Goal: Information Seeking & Learning: Learn about a topic

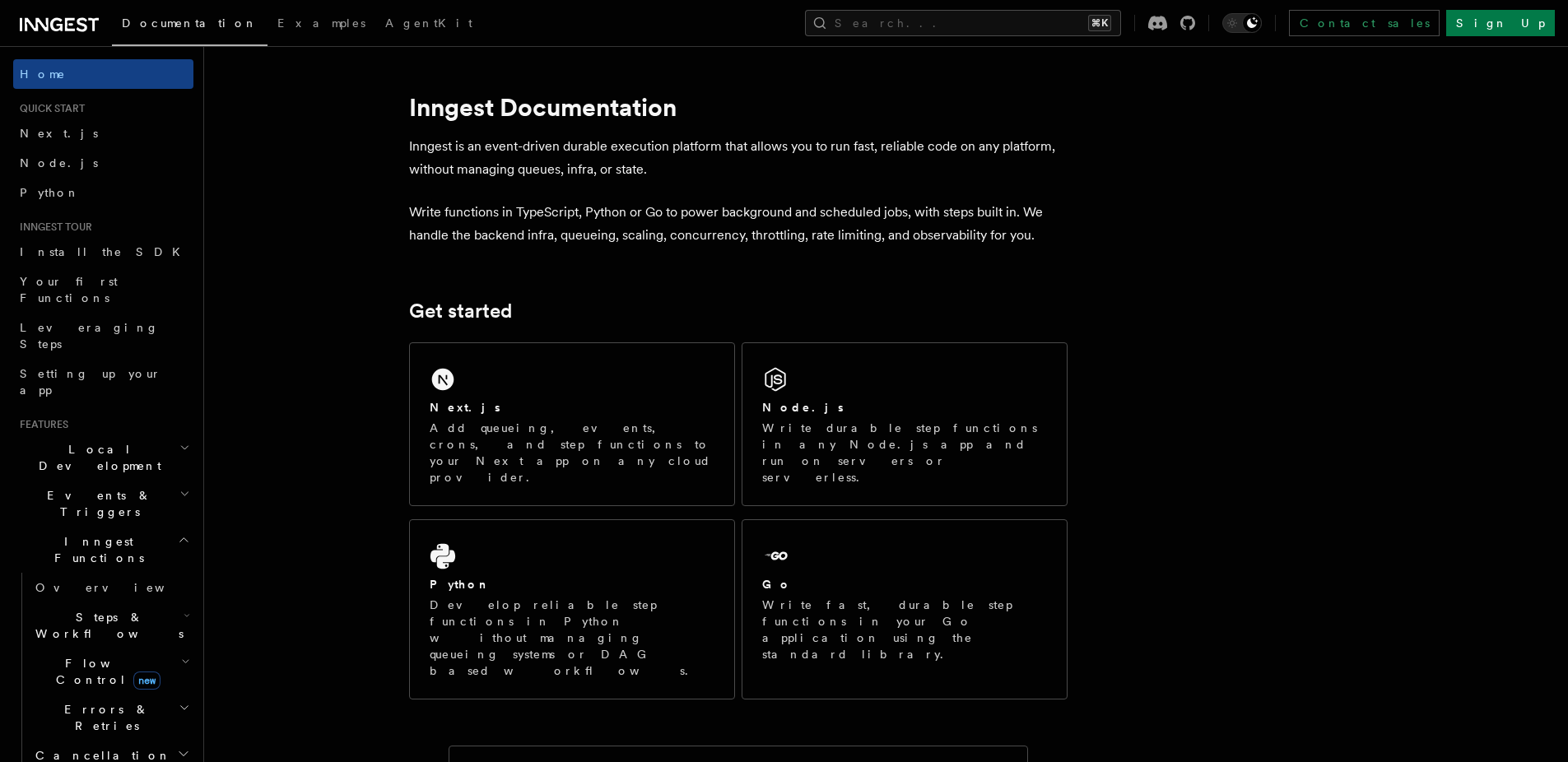
click at [180, 441] on icon "button" at bounding box center [185, 447] width 10 height 13
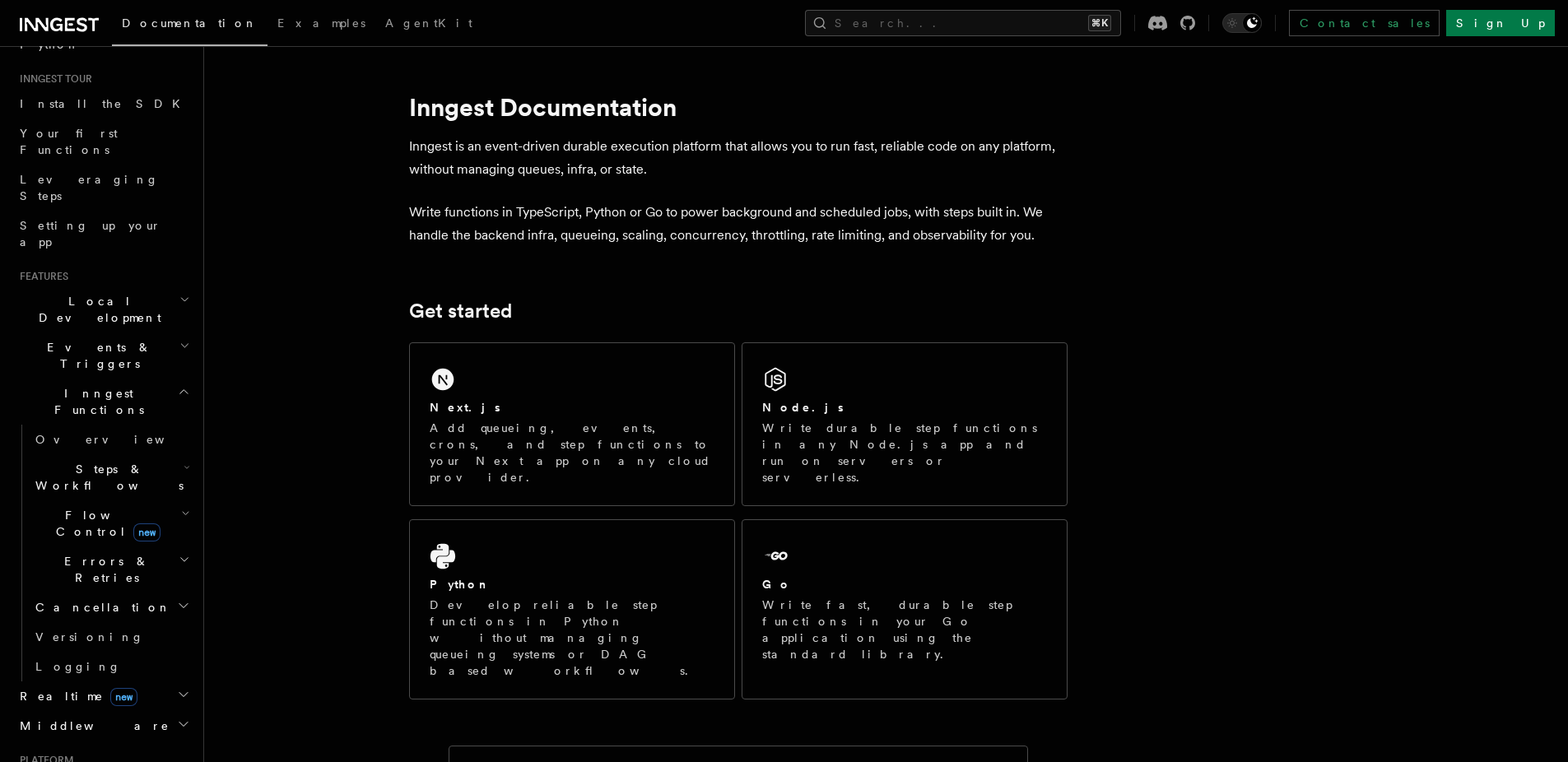
scroll to position [149, 0]
click at [66, 506] on span "Flow Control new" at bounding box center [104, 522] width 152 height 33
click at [98, 585] on span "Singleton" at bounding box center [98, 591] width 94 height 13
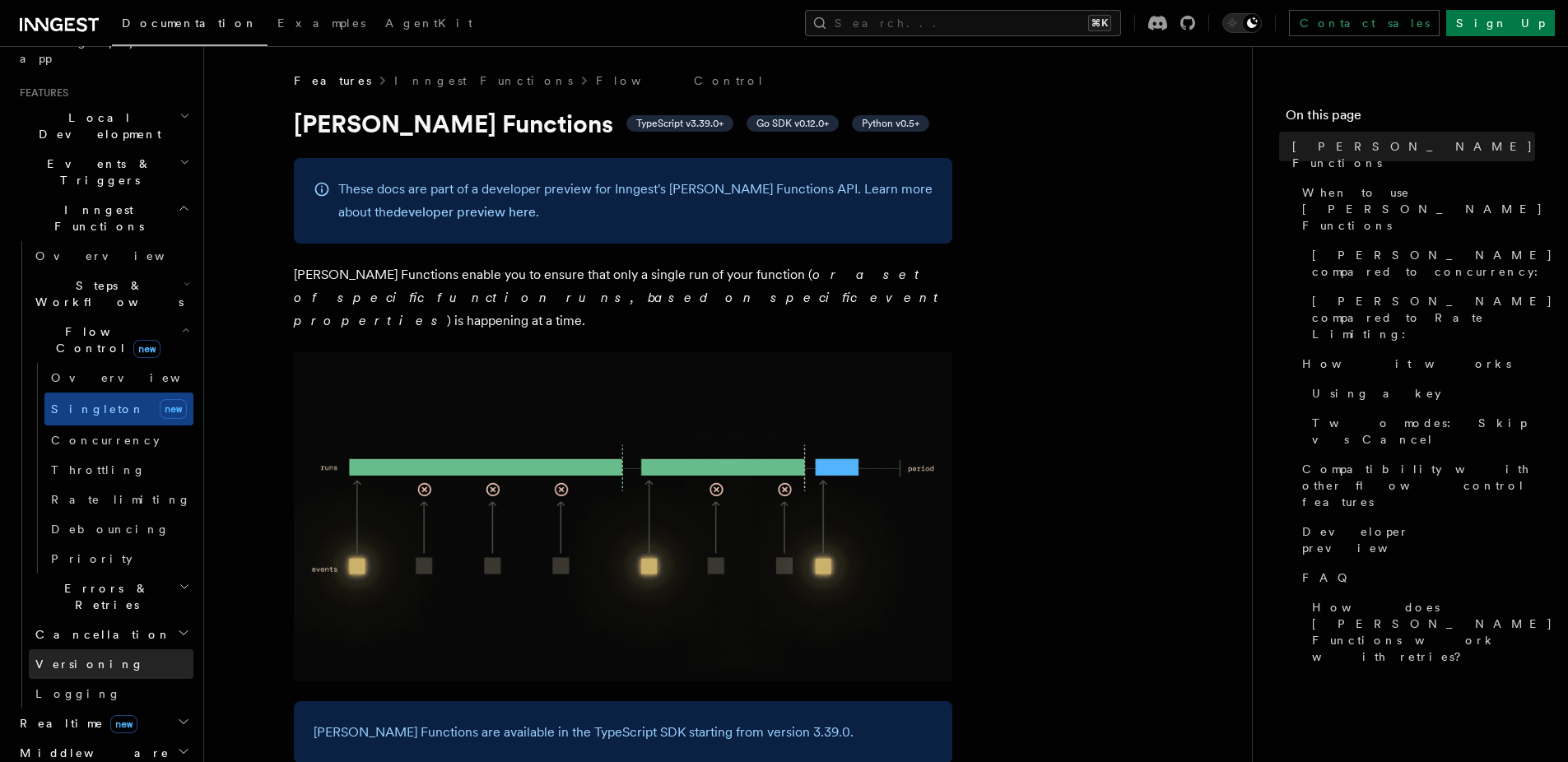
scroll to position [425, 0]
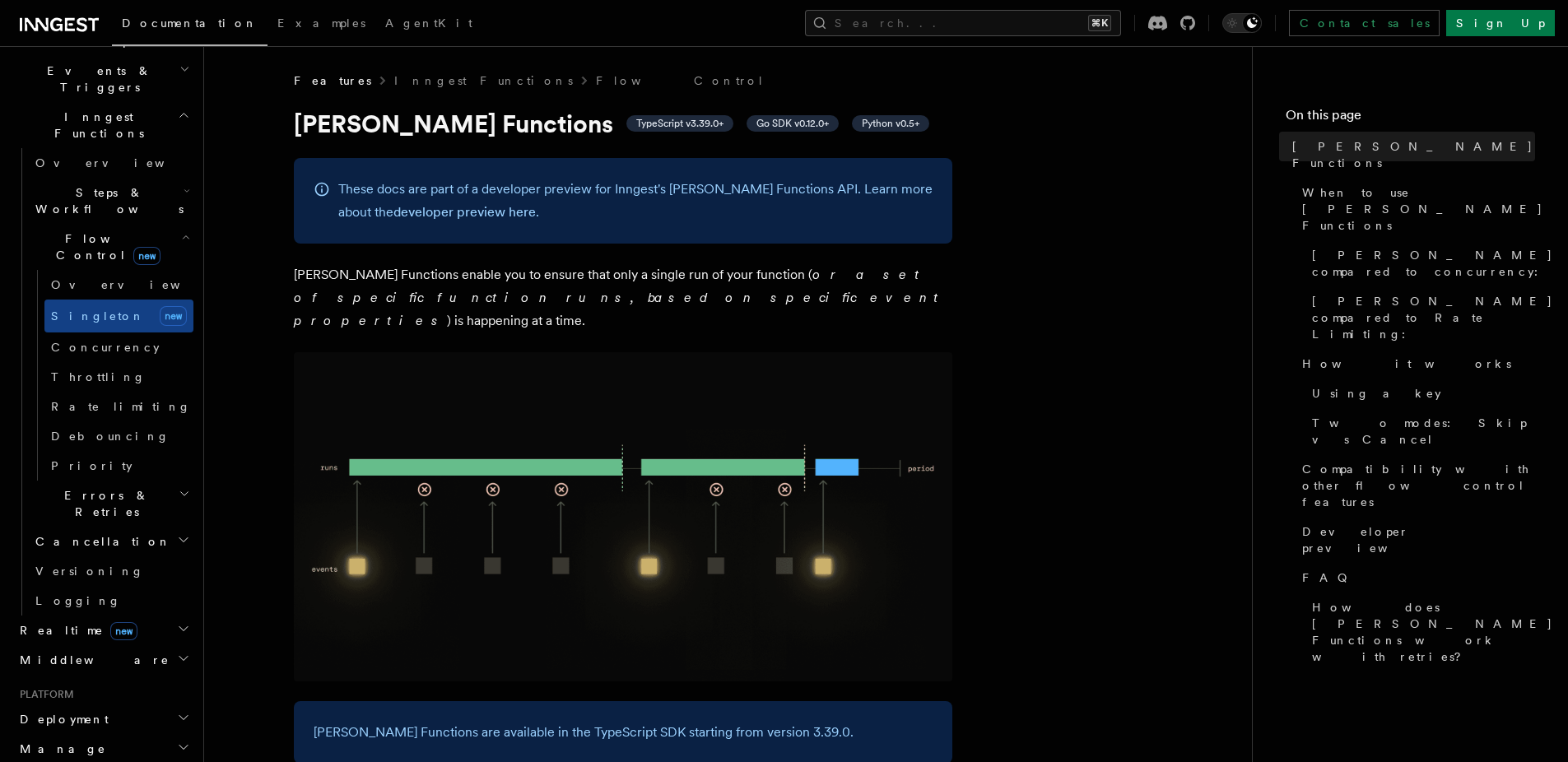
click at [177, 622] on icon "button" at bounding box center [183, 628] width 13 height 13
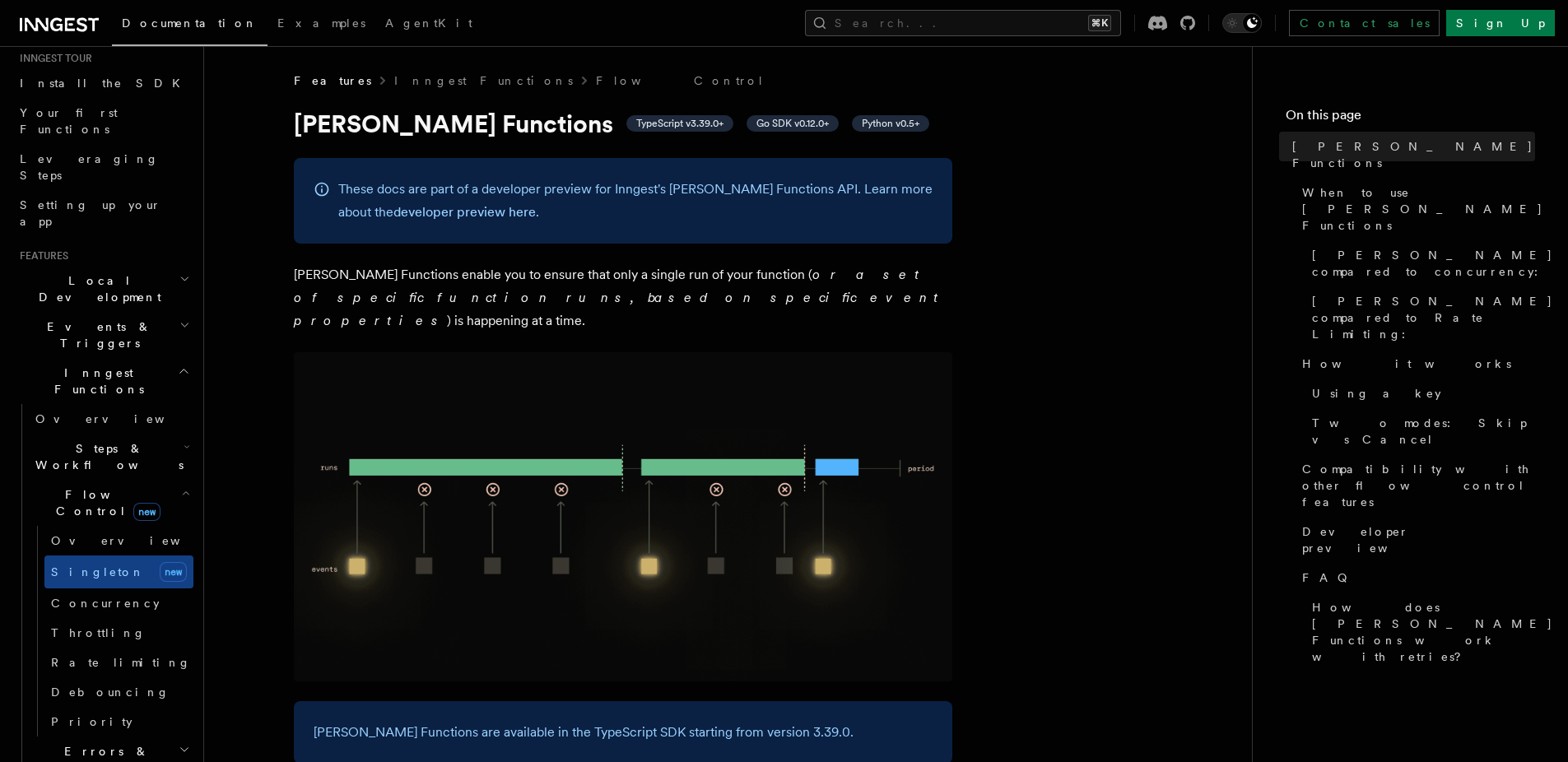
scroll to position [184, 0]
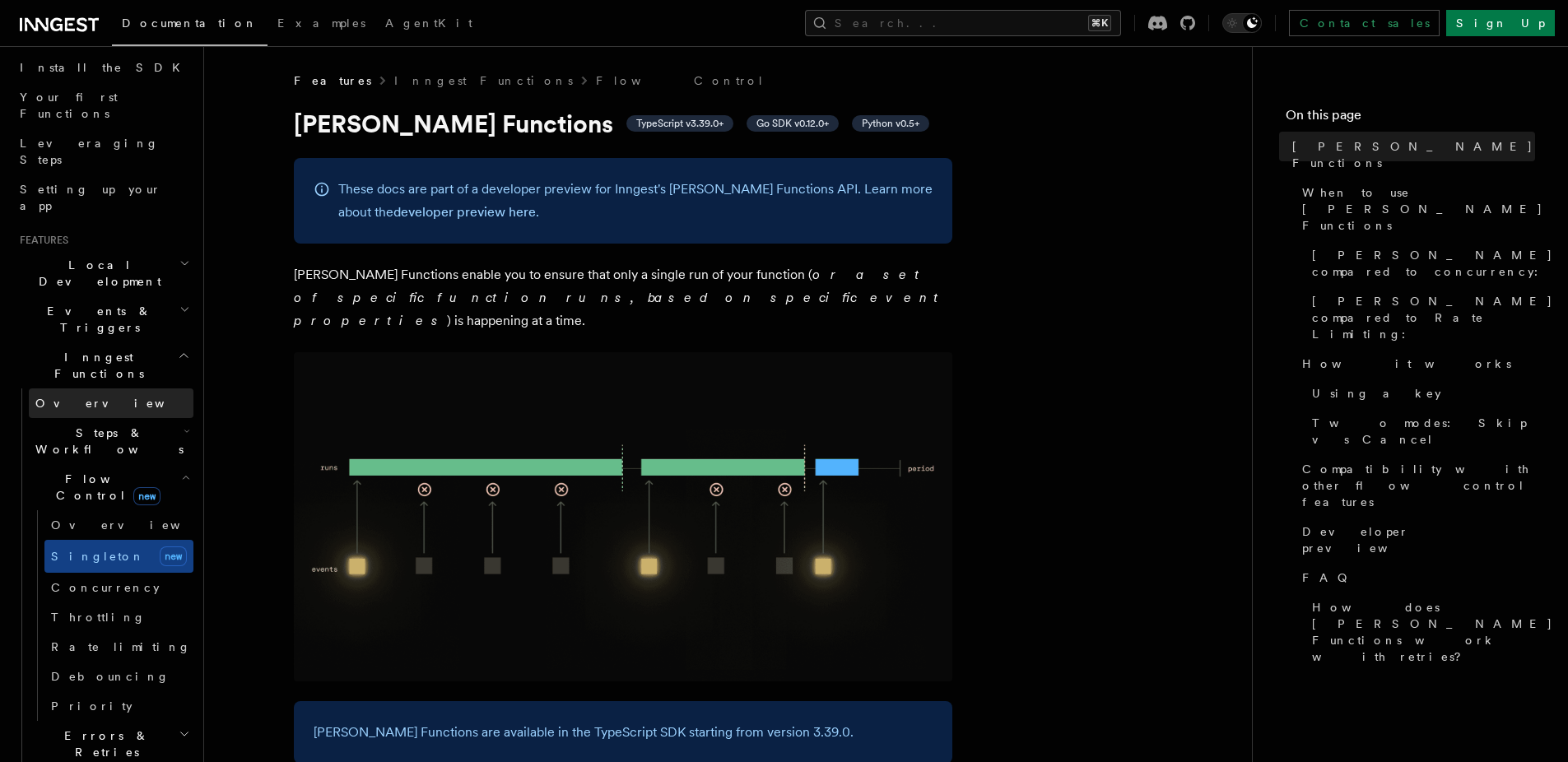
click at [73, 396] on span "Overview" at bounding box center [120, 402] width 169 height 13
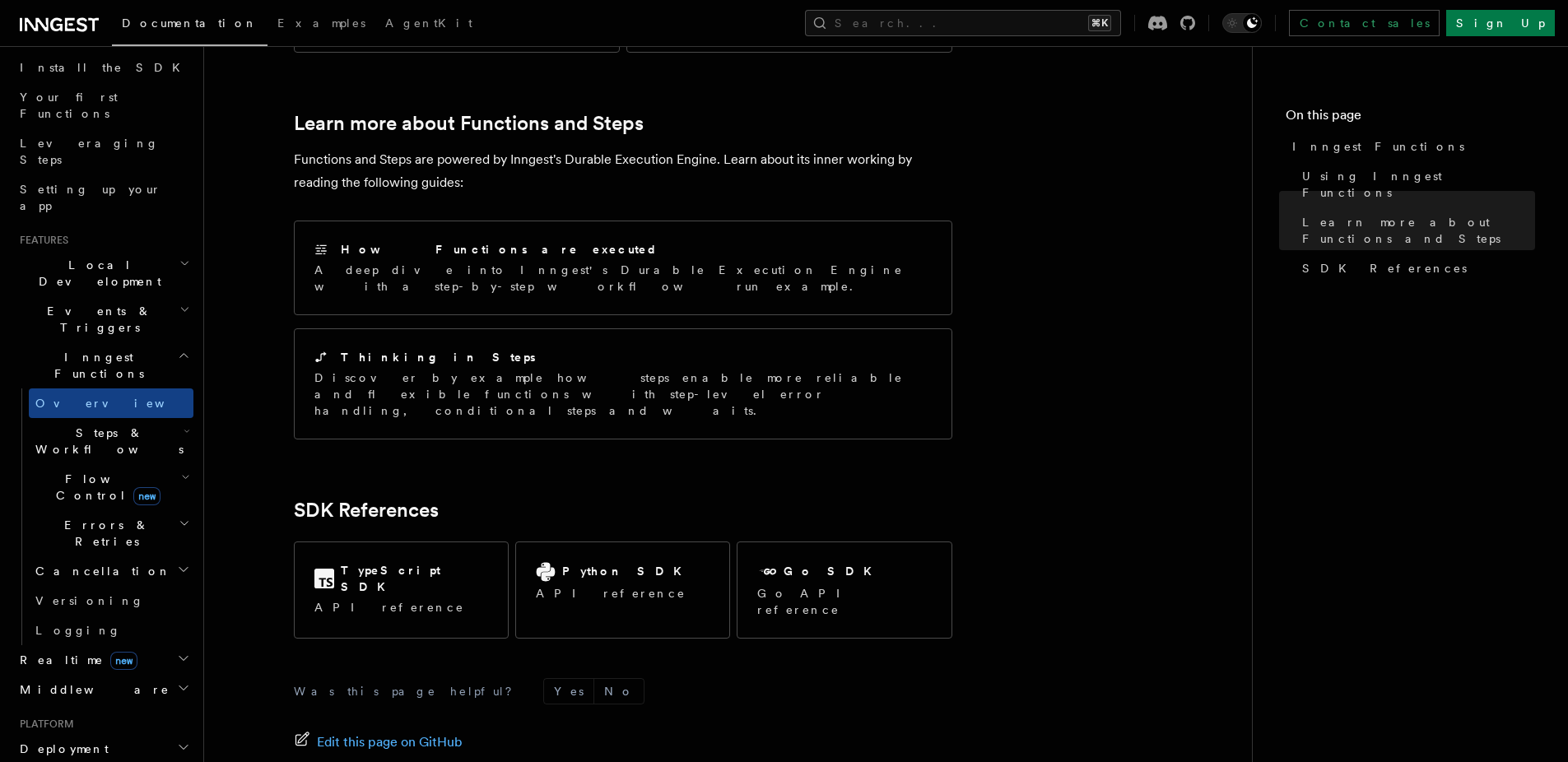
scroll to position [1201, 0]
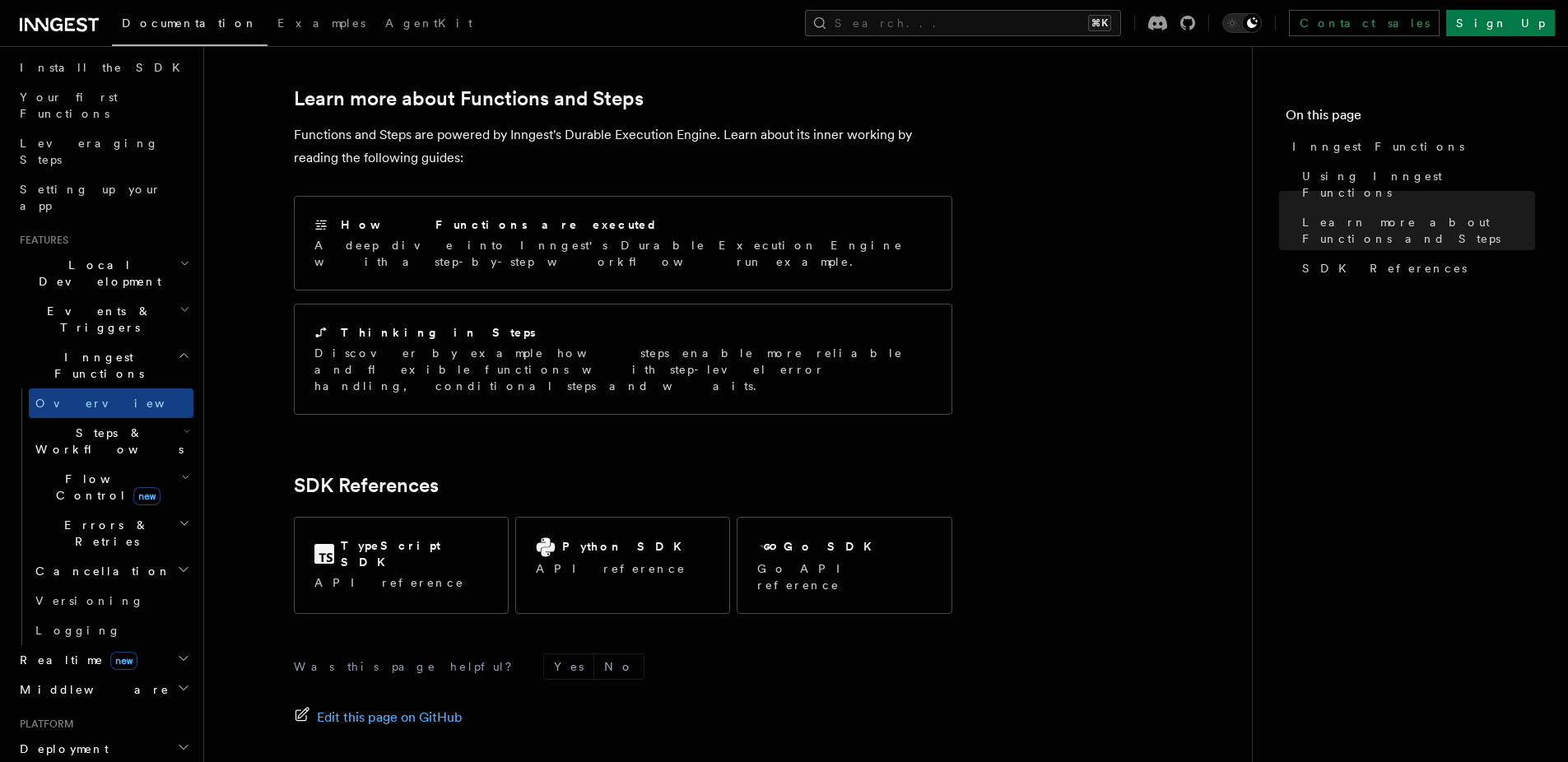
click at [62, 681] on span "Middleware" at bounding box center [91, 689] width 156 height 16
click at [66, 681] on span "Middleware" at bounding box center [91, 689] width 156 height 16
click at [88, 303] on span "Events & Triggers" at bounding box center [96, 319] width 167 height 33
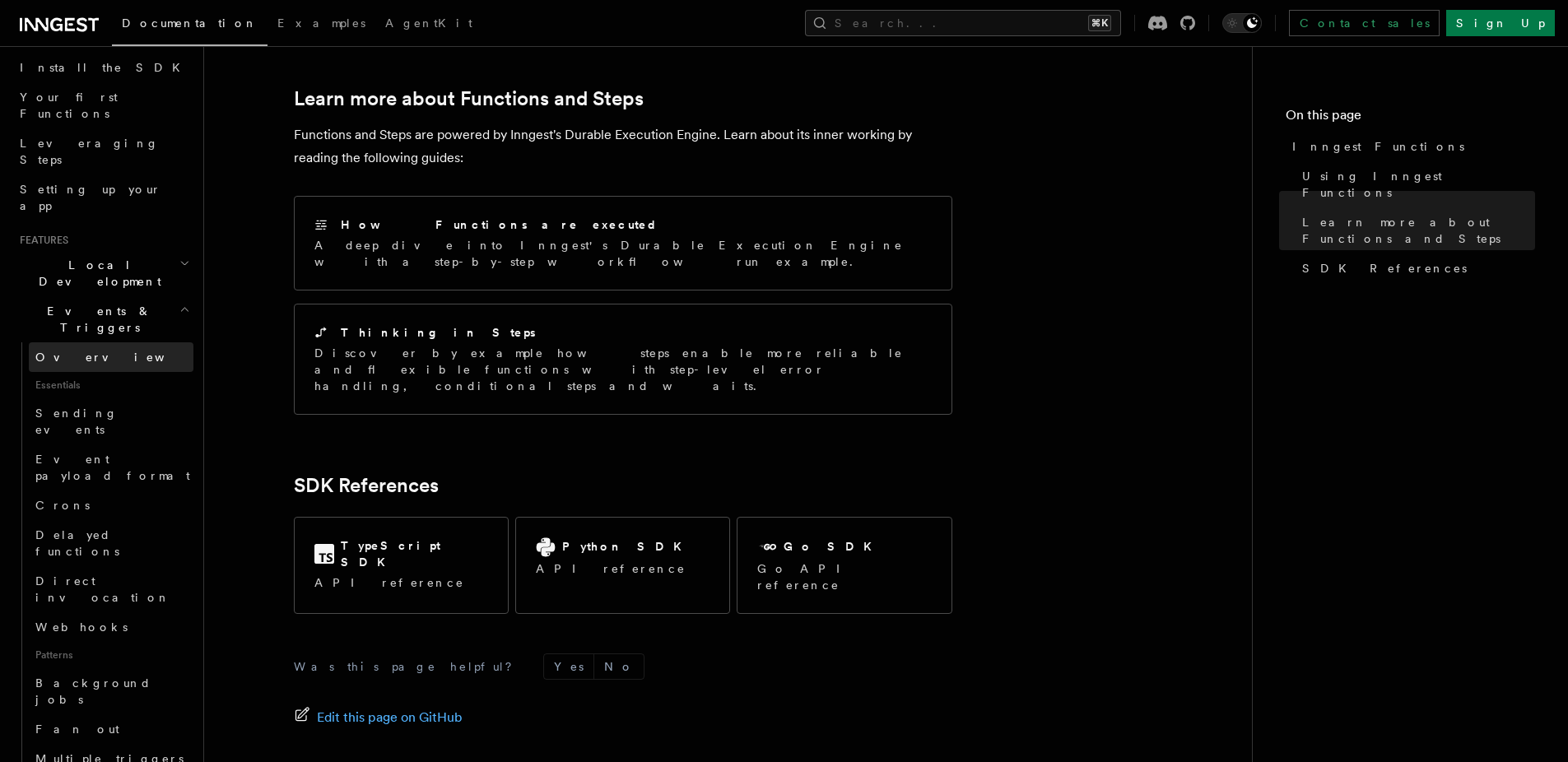
click at [79, 350] on span "Overview" at bounding box center [120, 356] width 169 height 13
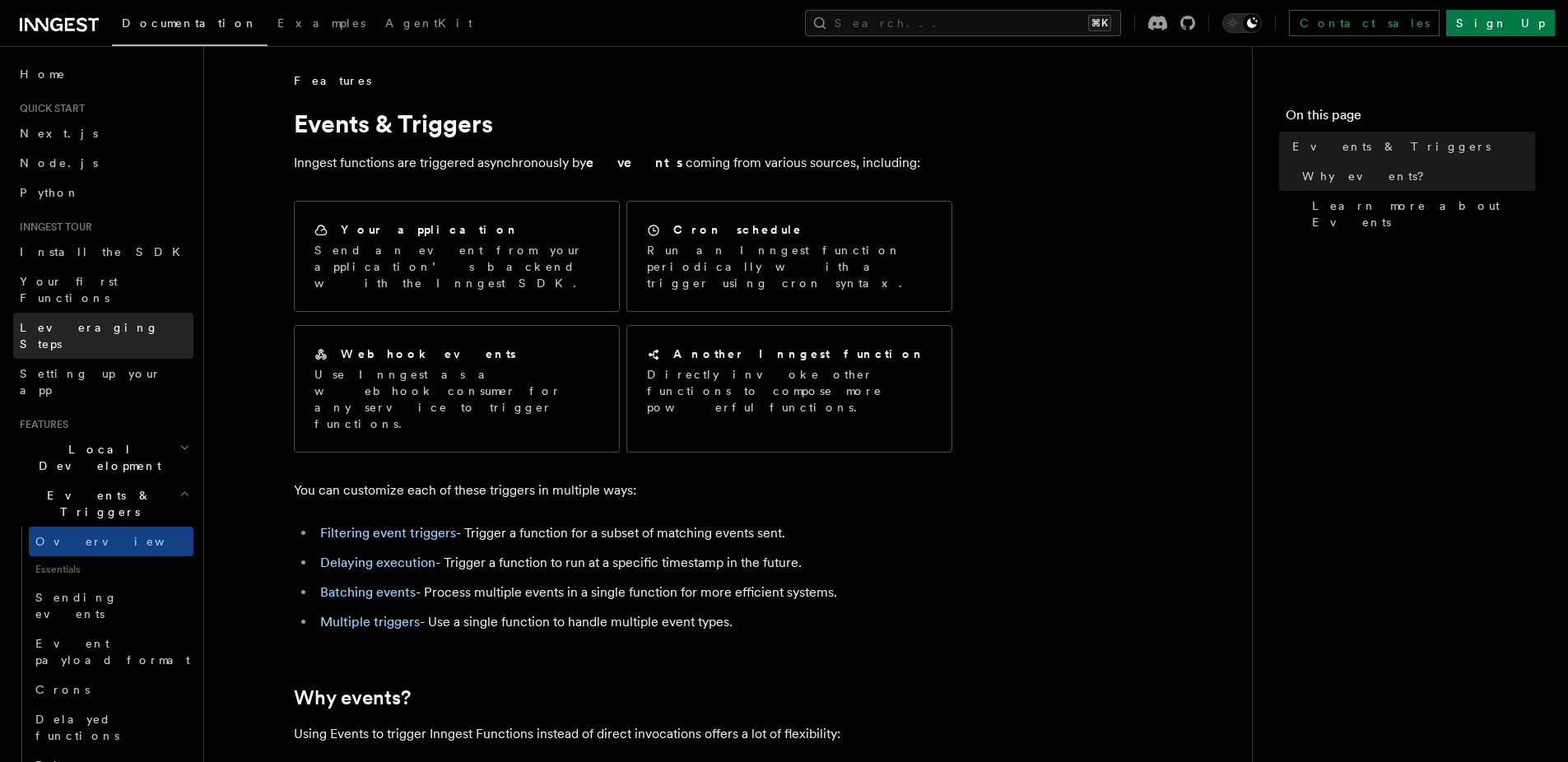
click at [92, 321] on span "Leveraging Steps" at bounding box center [89, 336] width 139 height 29
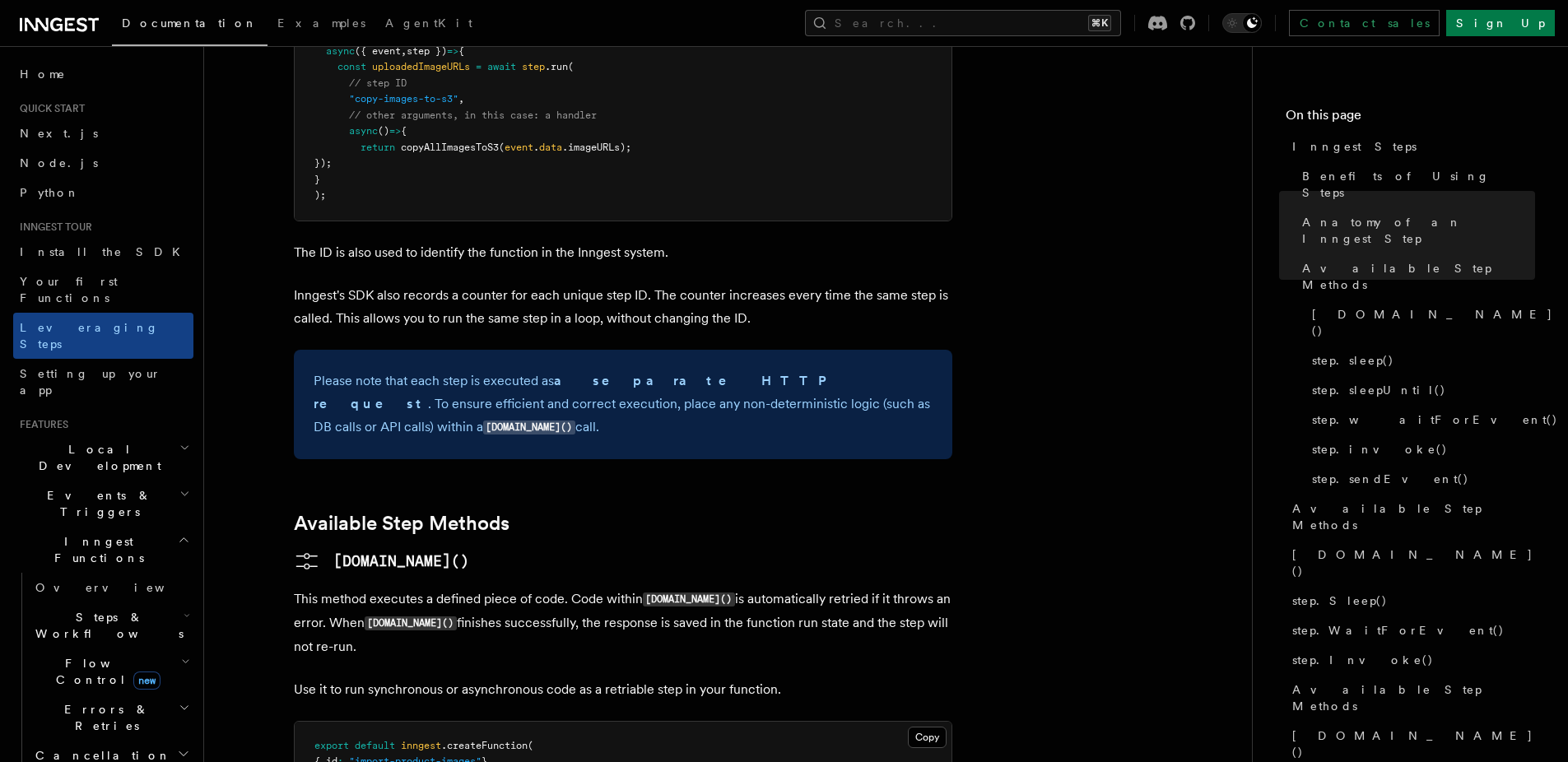
scroll to position [1144, 0]
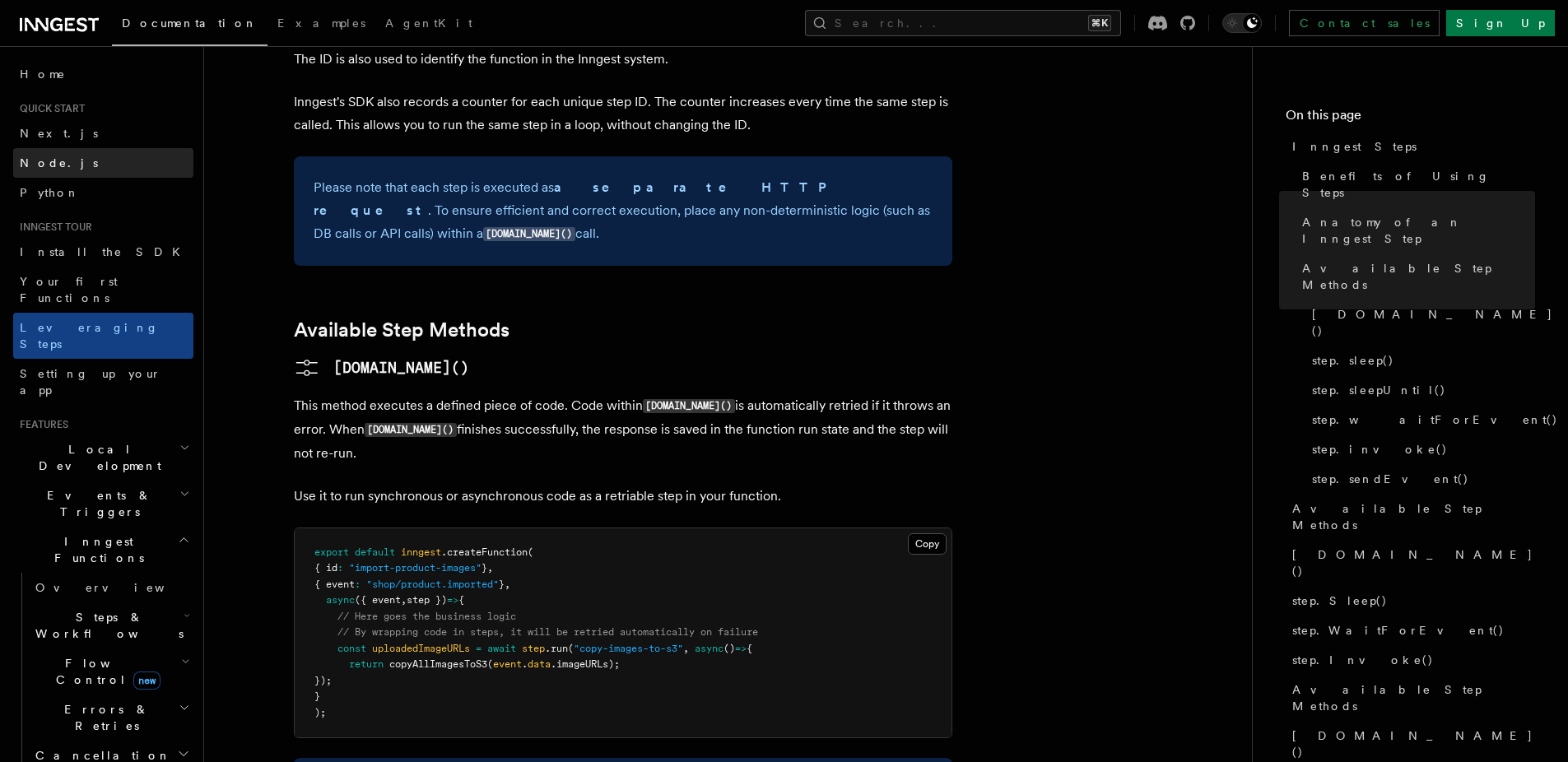
click at [57, 167] on span "Node.js" at bounding box center [59, 162] width 79 height 13
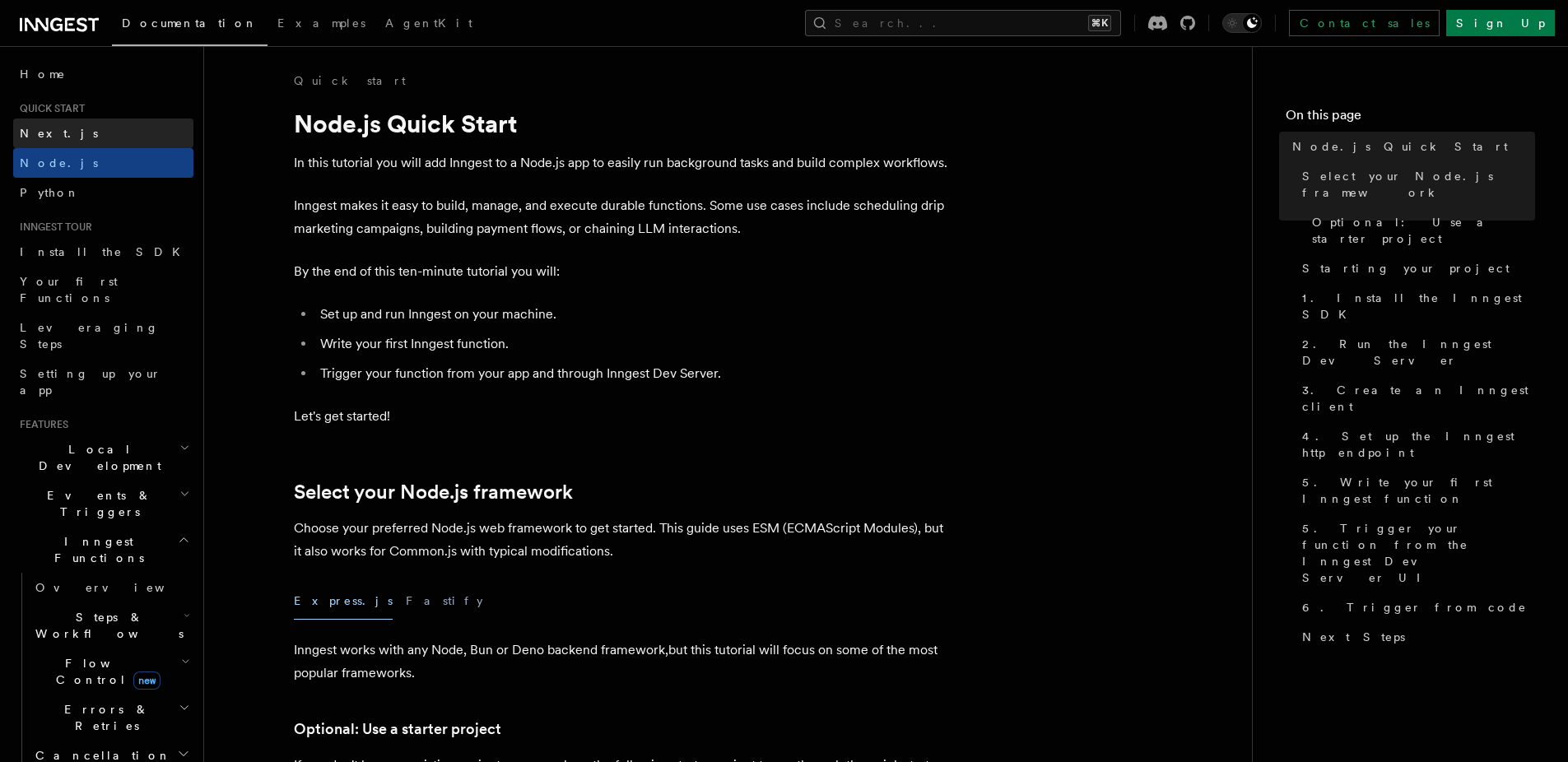
click at [65, 124] on link "Next.js" at bounding box center [103, 133] width 180 height 29
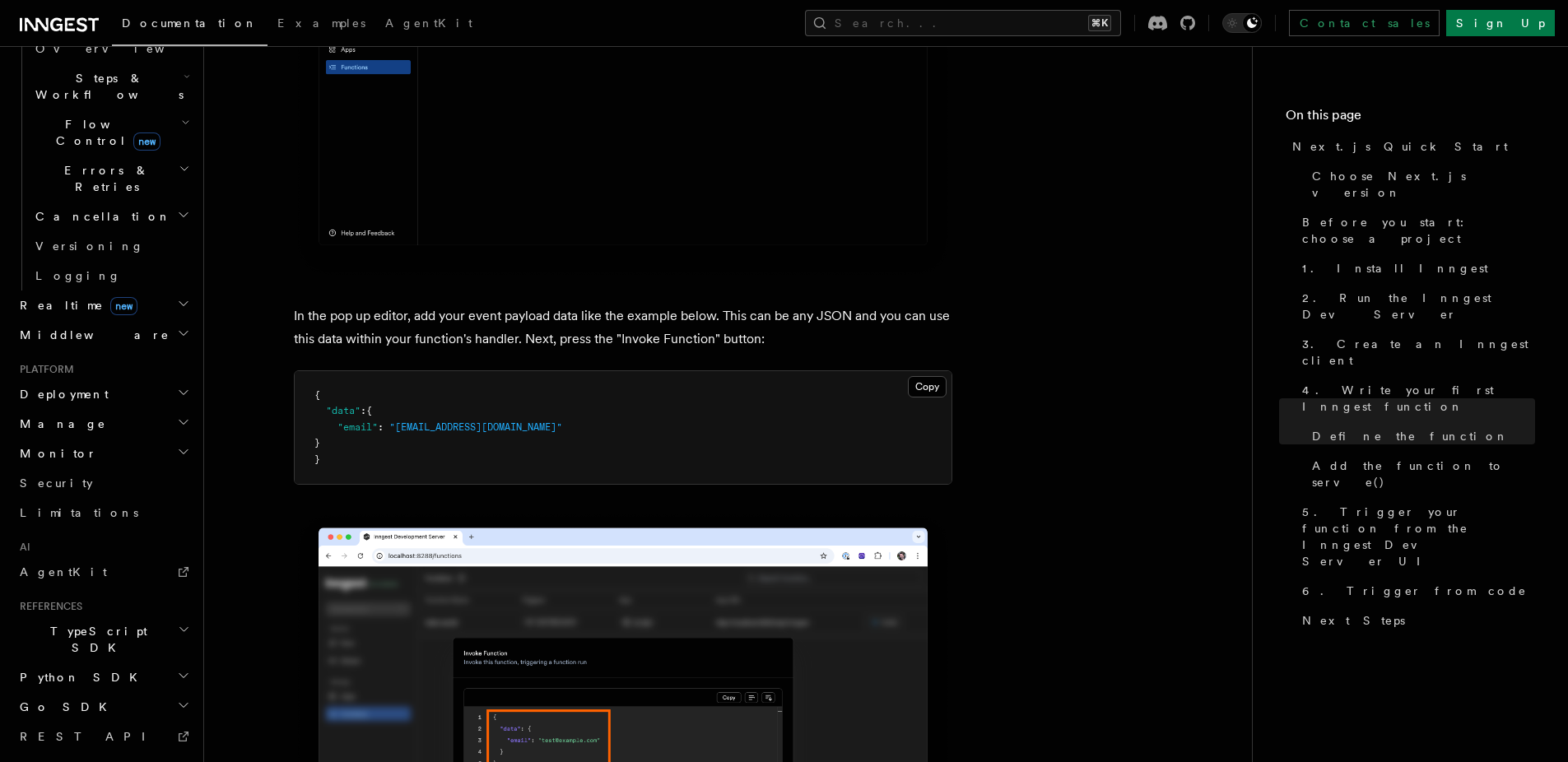
scroll to position [539, 0]
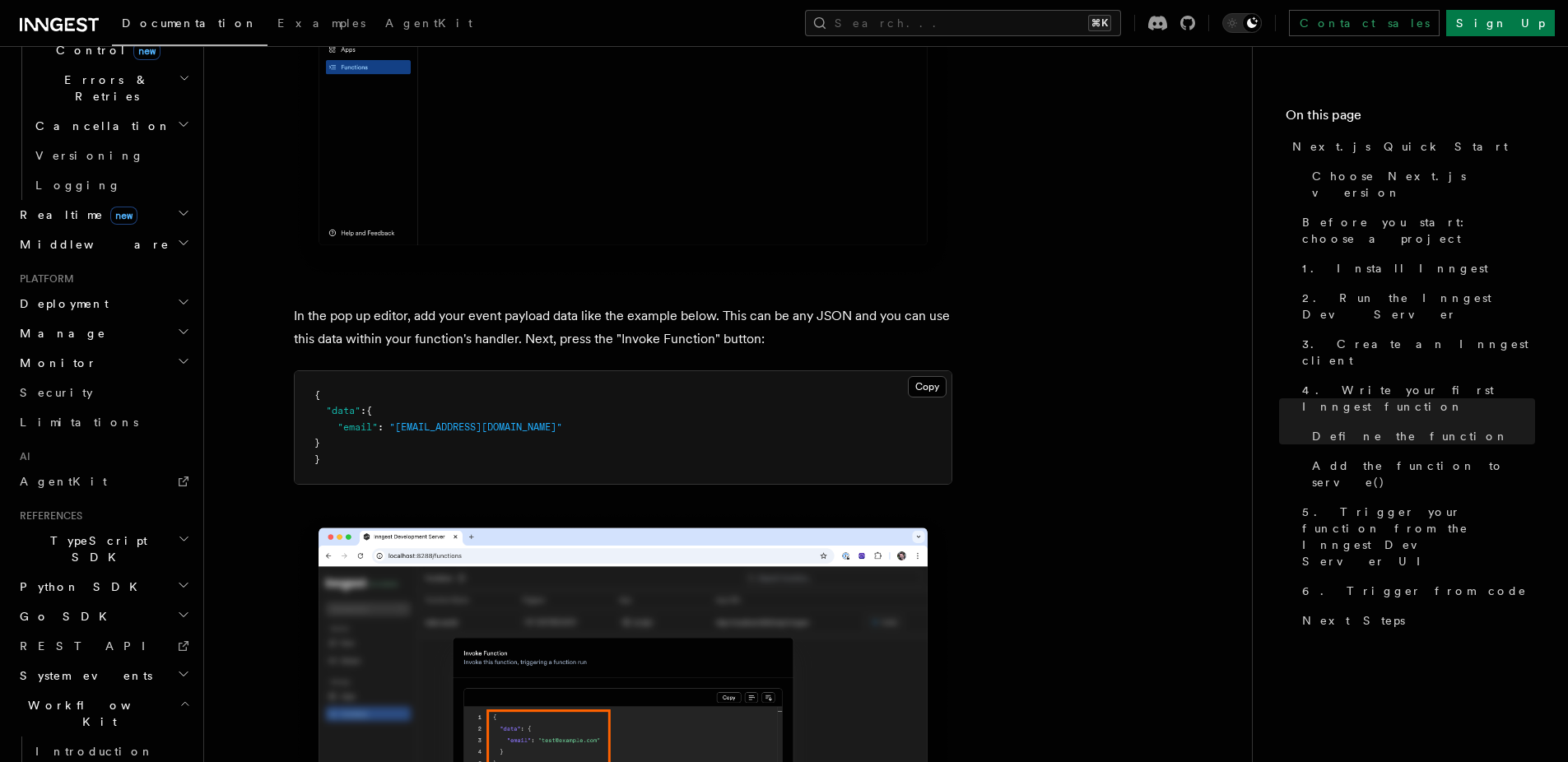
scroll to position [658, 0]
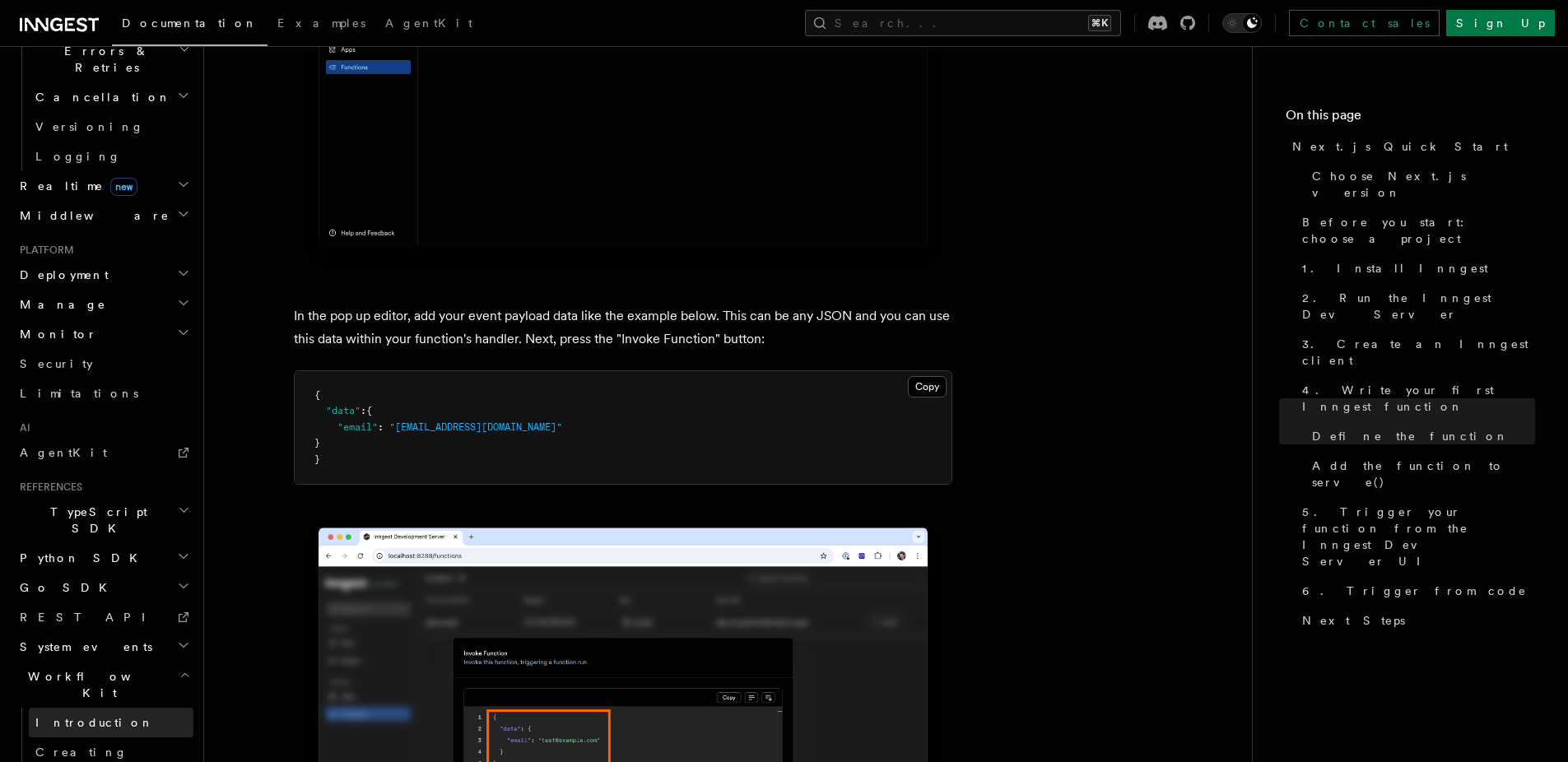
click at [82, 715] on span "Introduction" at bounding box center [94, 721] width 118 height 13
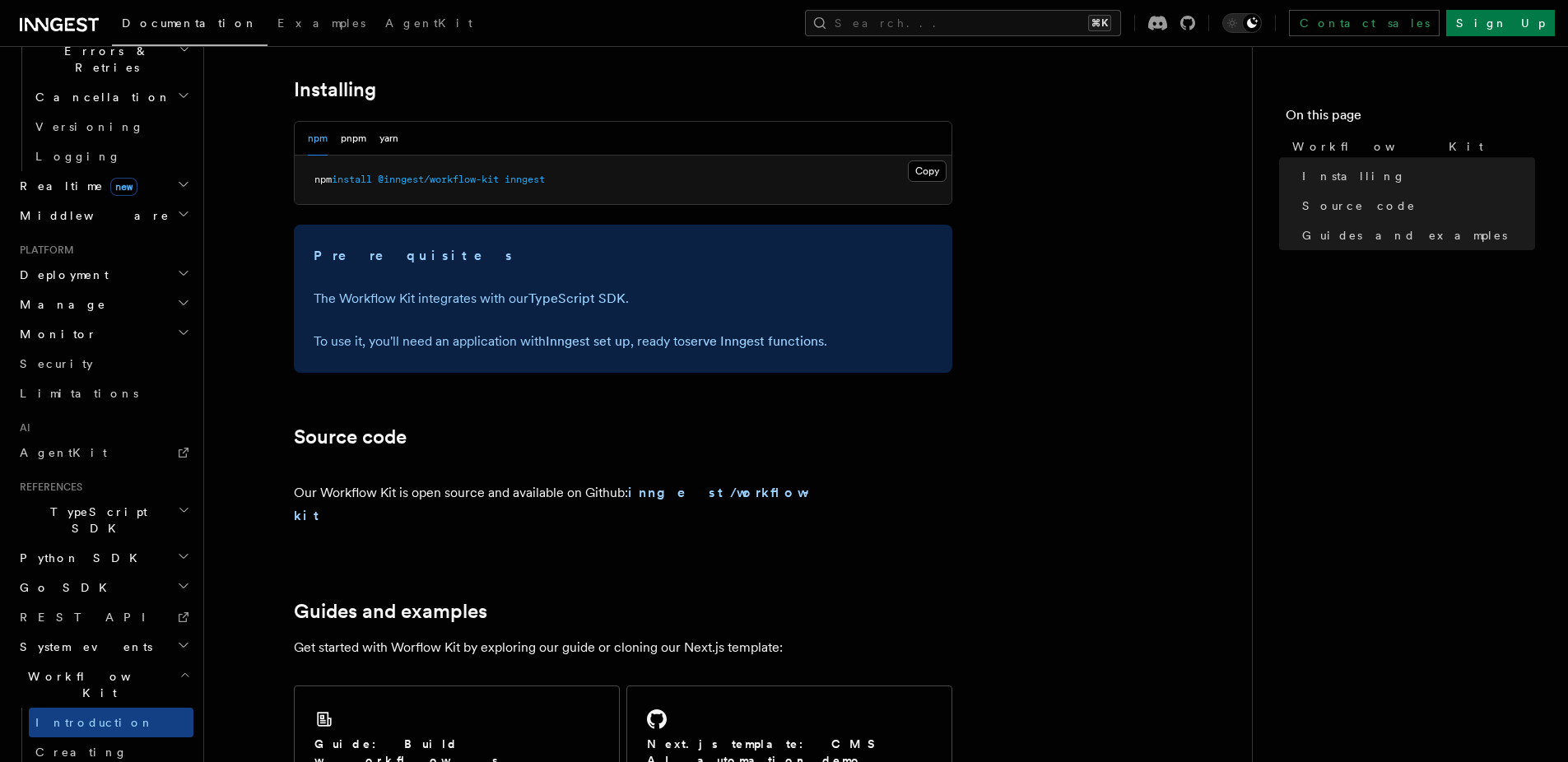
scroll to position [520, 0]
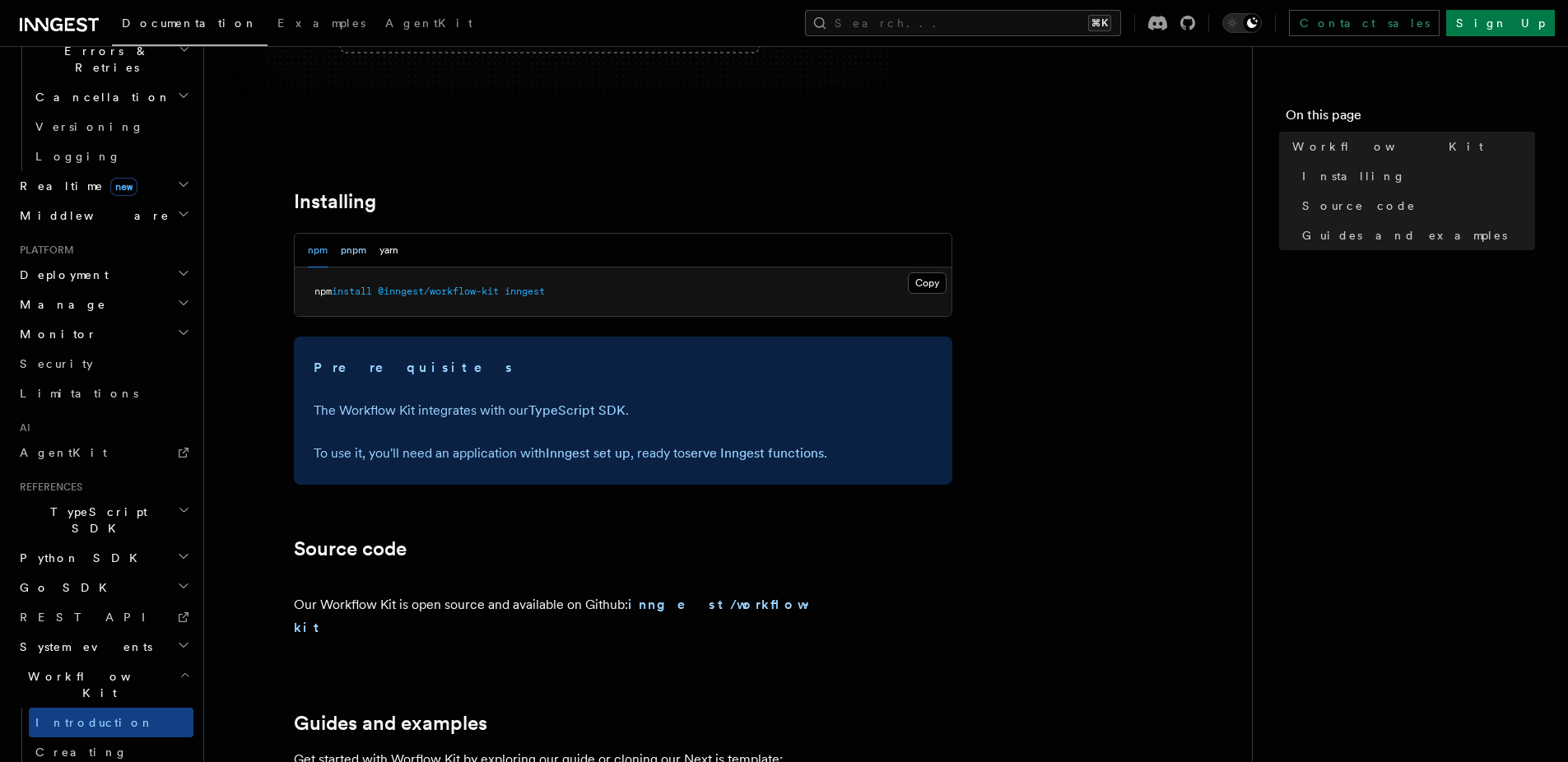
click at [350, 250] on button "pnpm" at bounding box center [354, 250] width 26 height 34
click at [316, 250] on button "npm" at bounding box center [317, 250] width 20 height 34
click at [98, 745] on span "Creating Workflow Actions" at bounding box center [107, 767] width 143 height 46
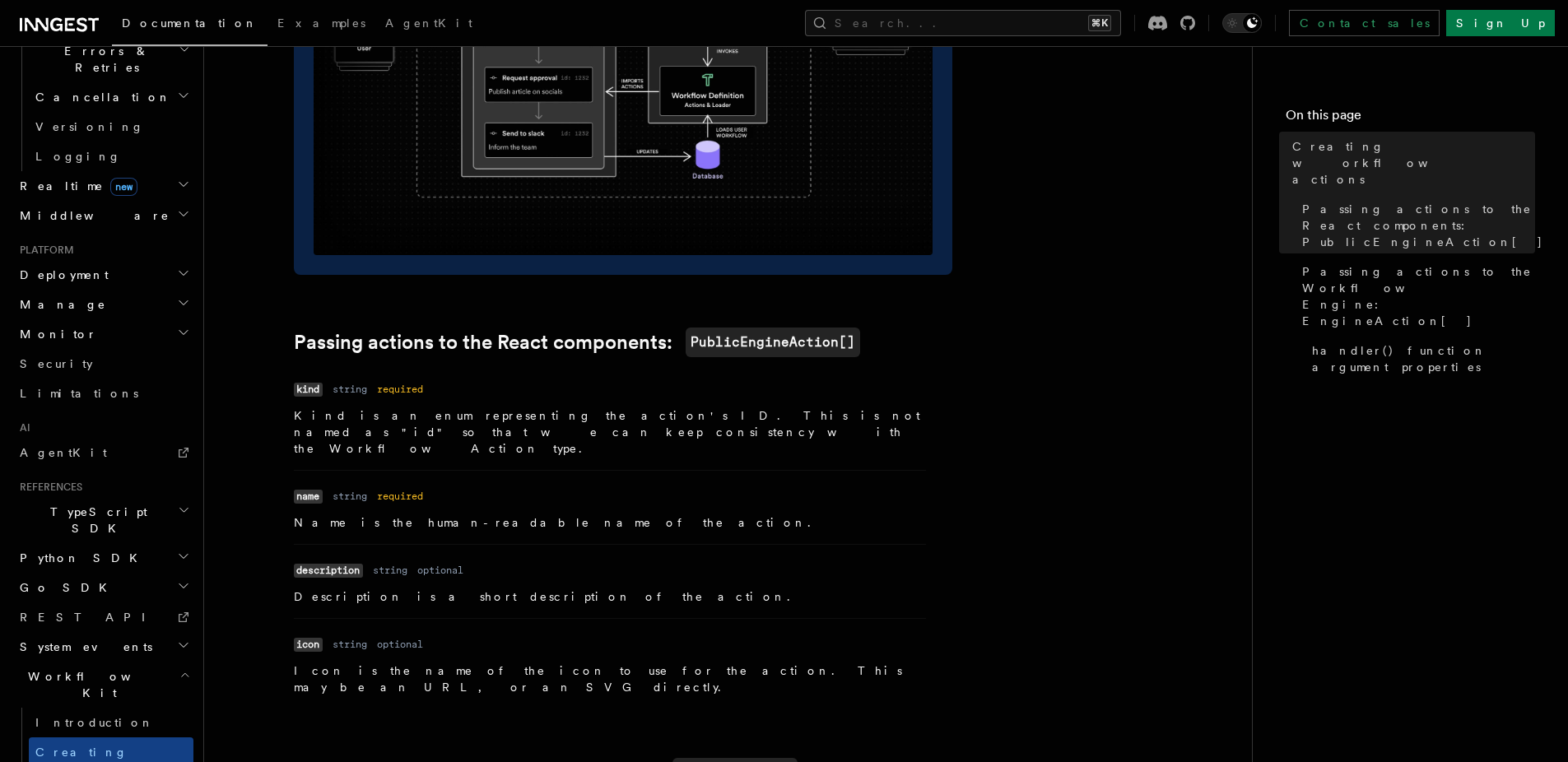
scroll to position [1055, 0]
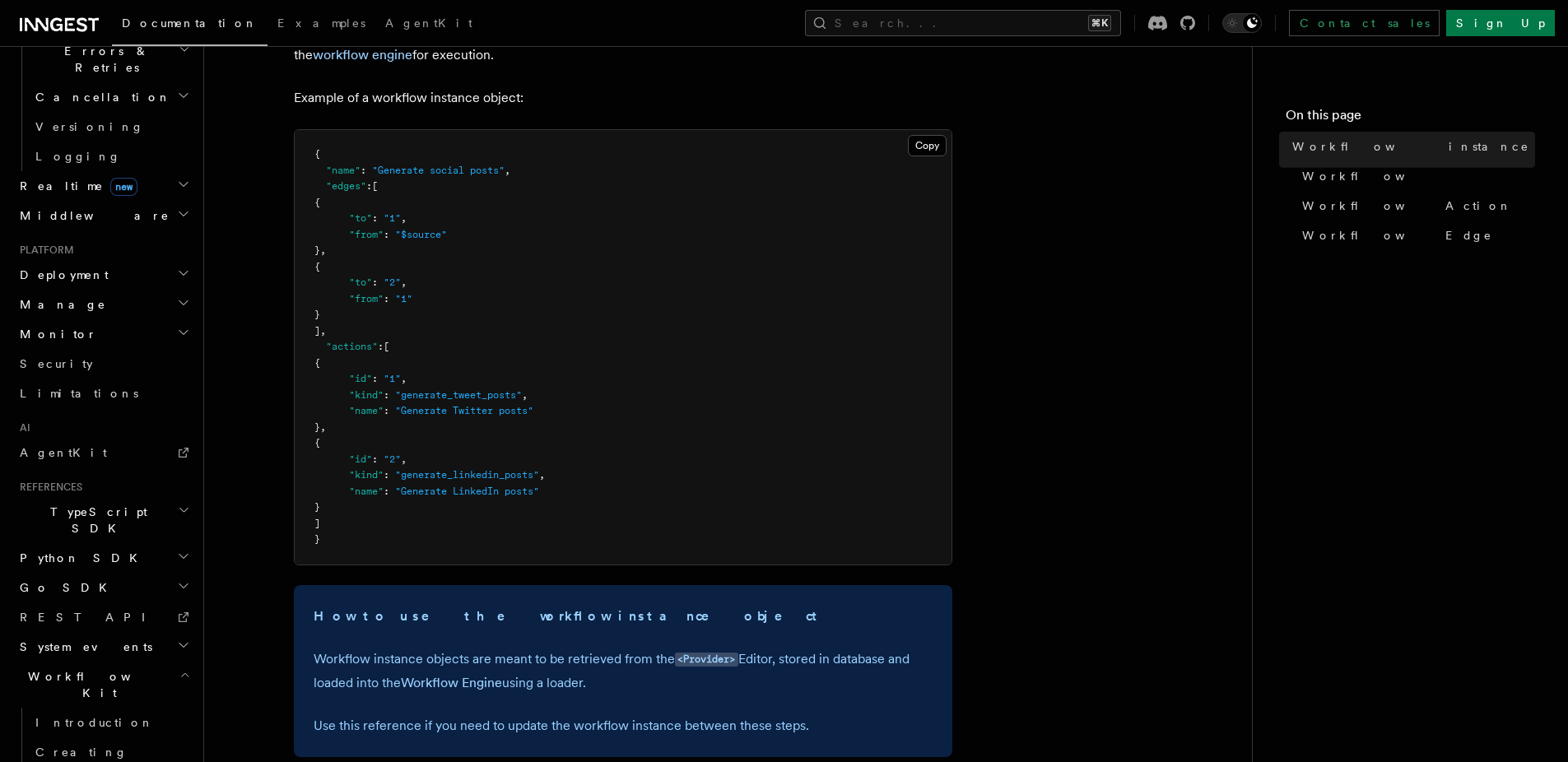
scroll to position [309, 0]
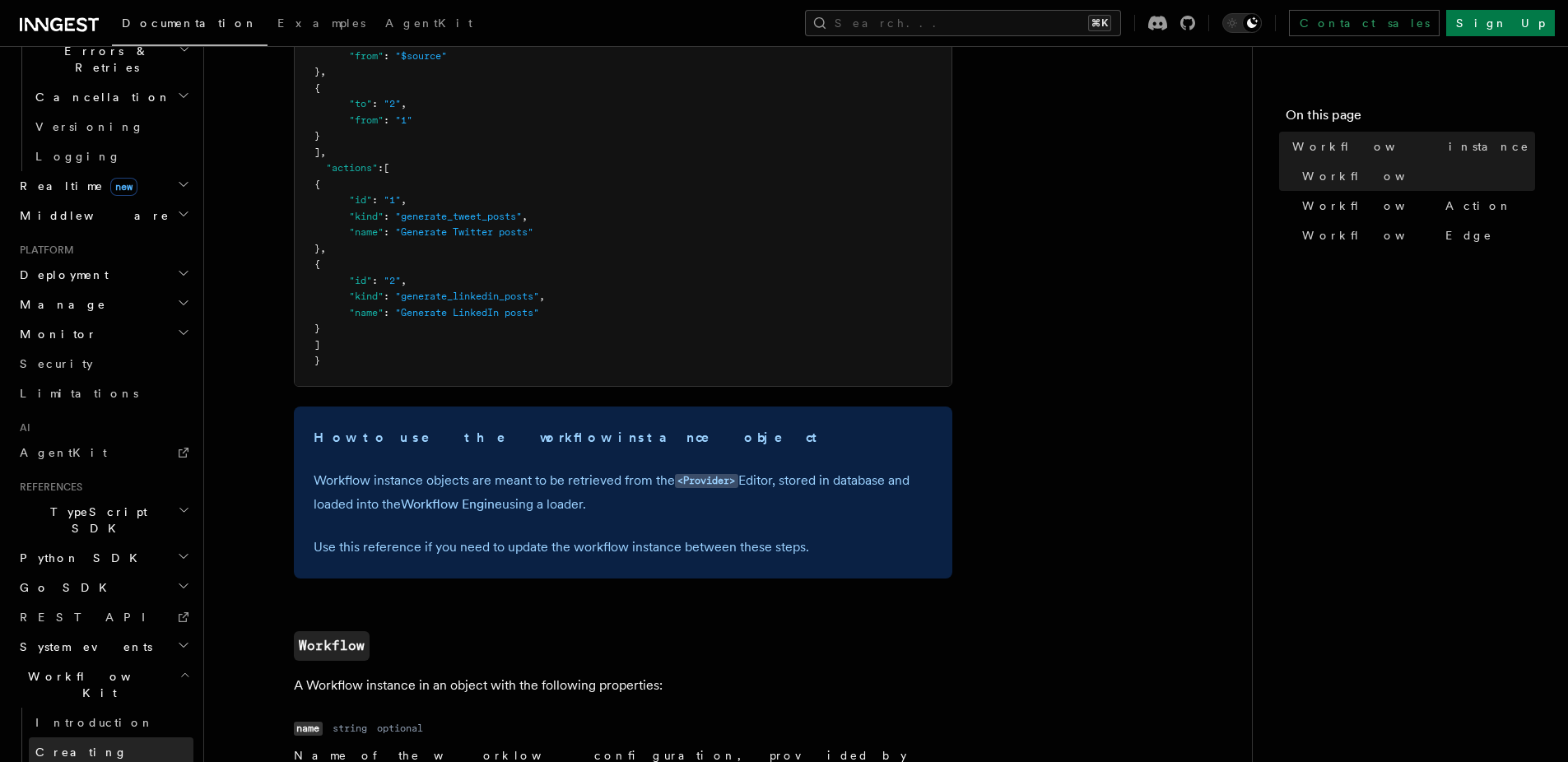
click at [88, 745] on span "Creating Workflow Actions" at bounding box center [107, 767] width 143 height 46
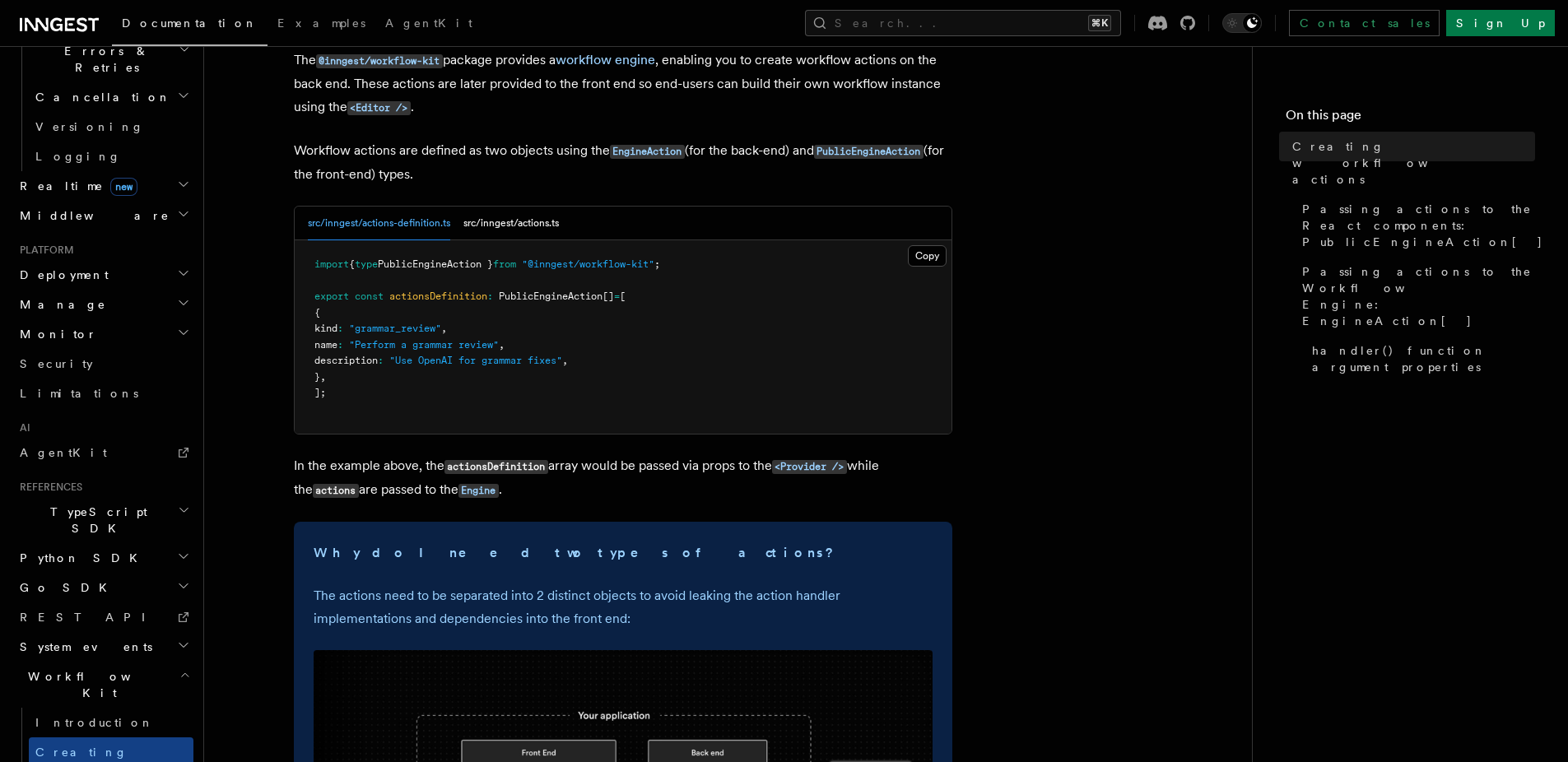
scroll to position [296, 0]
